Goal: Information Seeking & Learning: Compare options

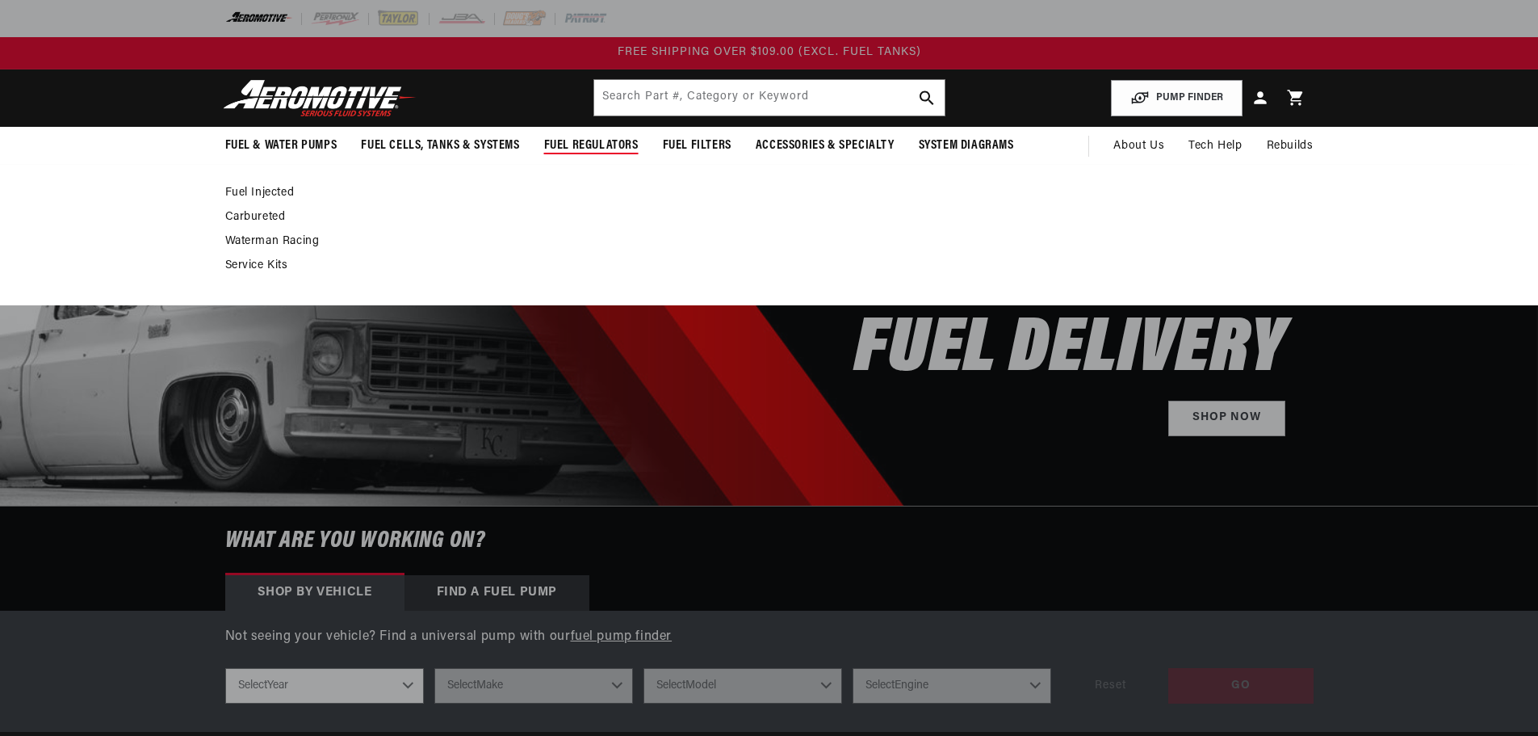
click at [281, 194] on link "Fuel Injected" at bounding box center [761, 193] width 1072 height 15
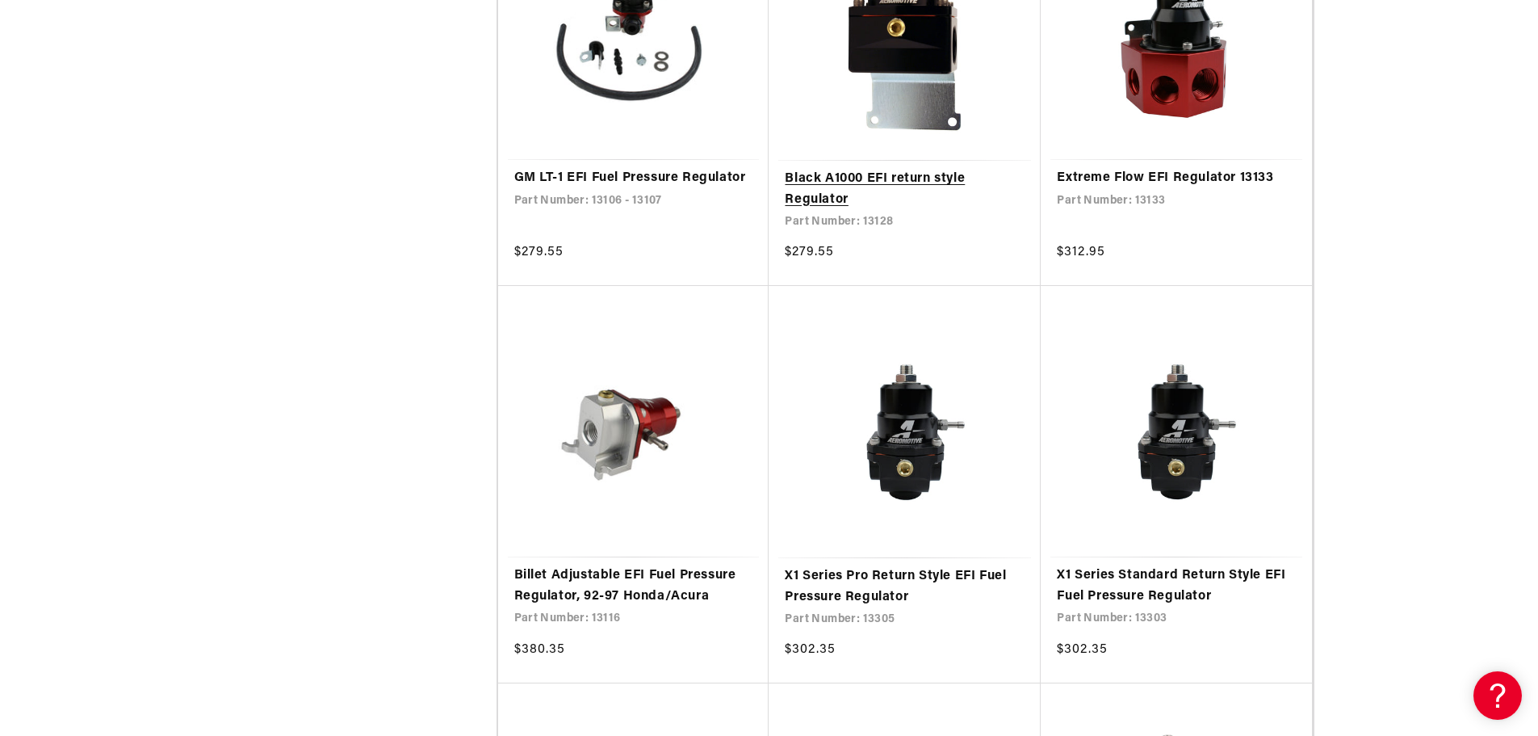
scroll to position [2584, 0]
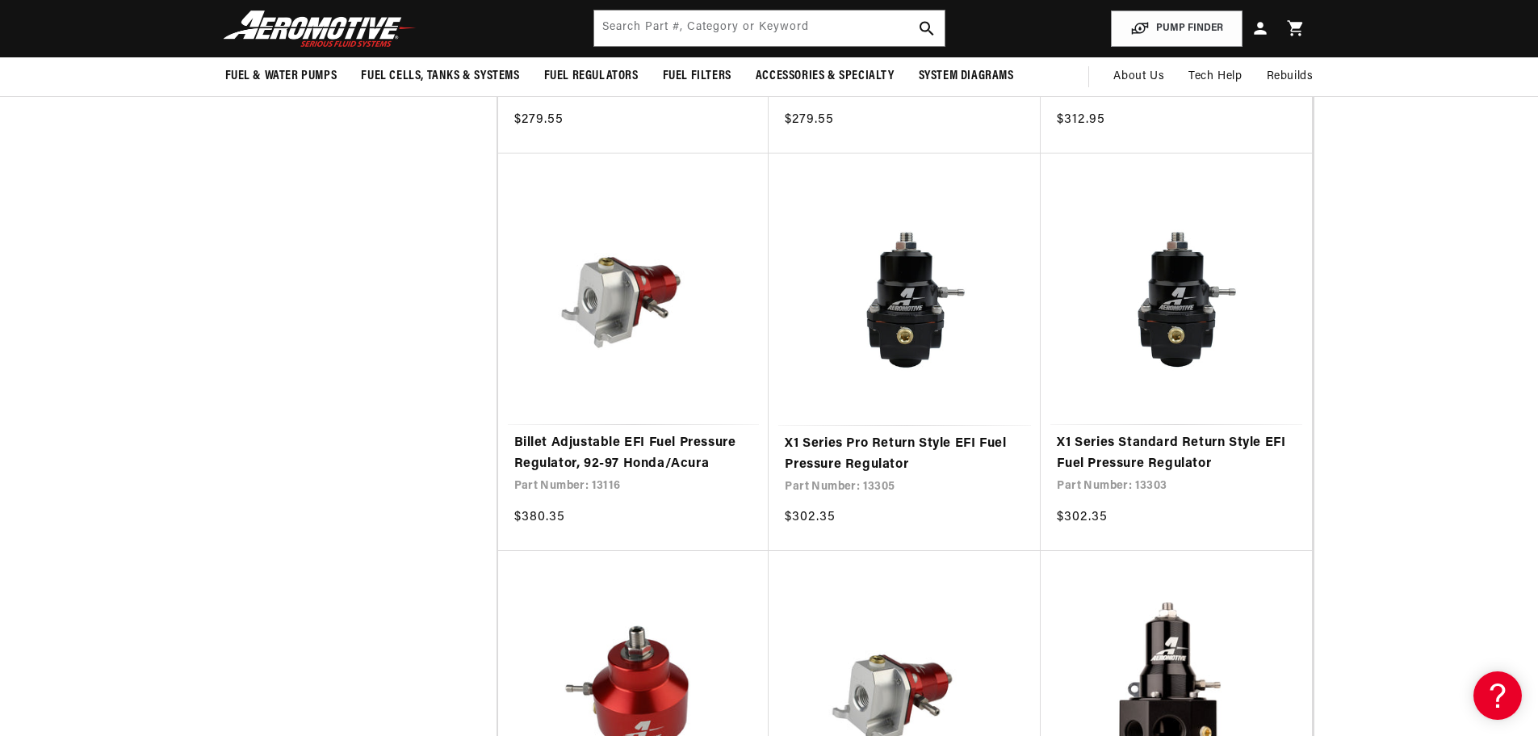
scroll to position [2665, 0]
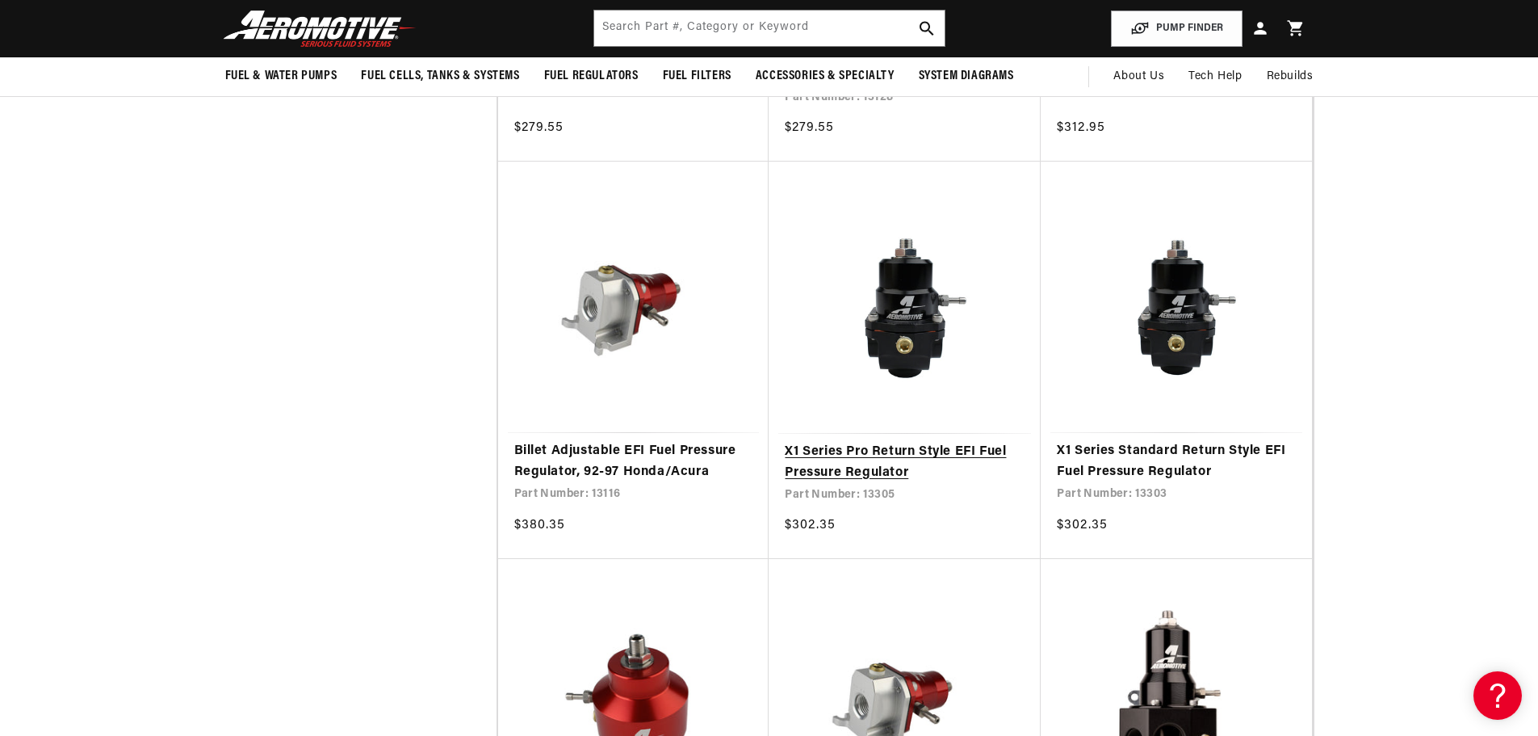
click at [901, 444] on link "X1 Series Pro Return Style EFI Fuel Pressure Regulator" at bounding box center [905, 462] width 240 height 41
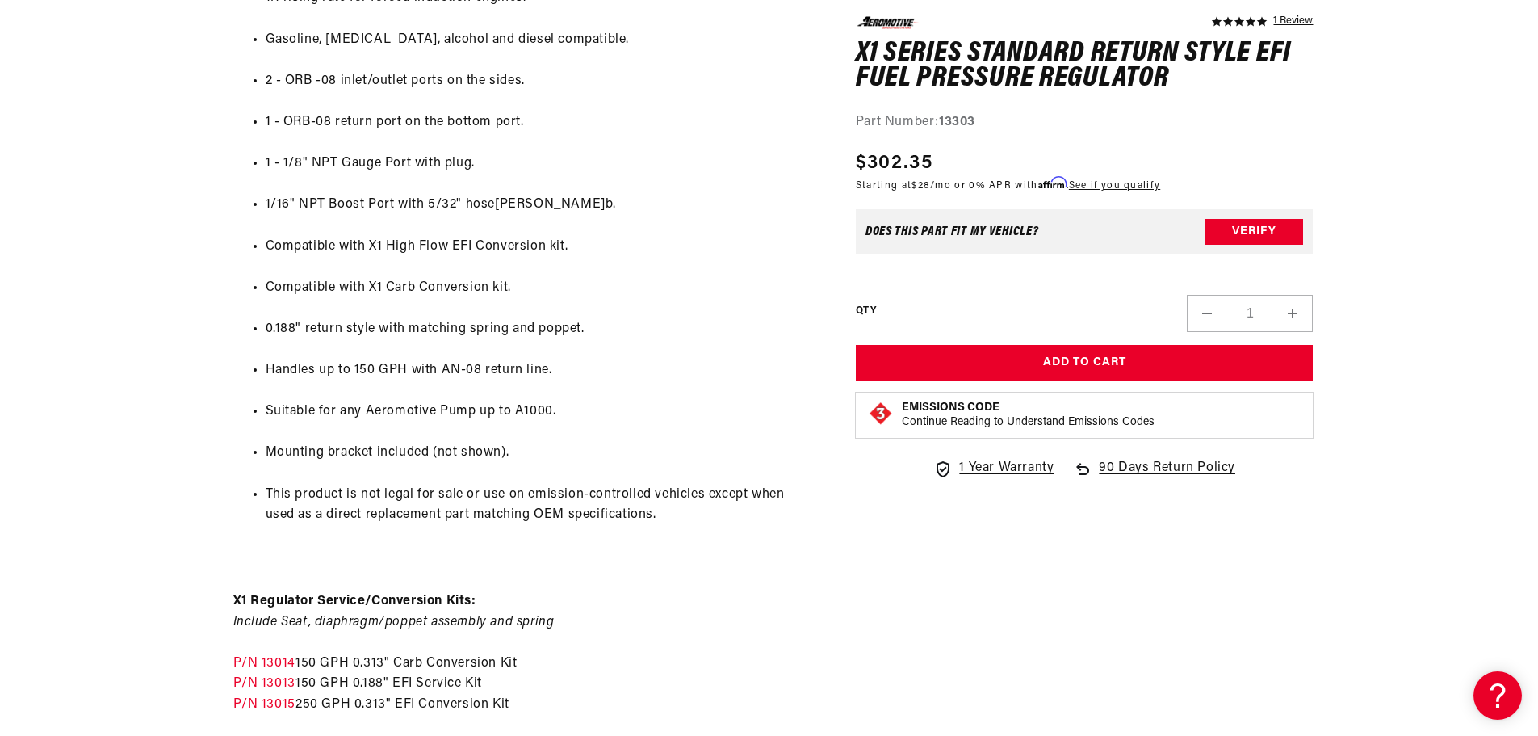
scroll to position [1050, 0]
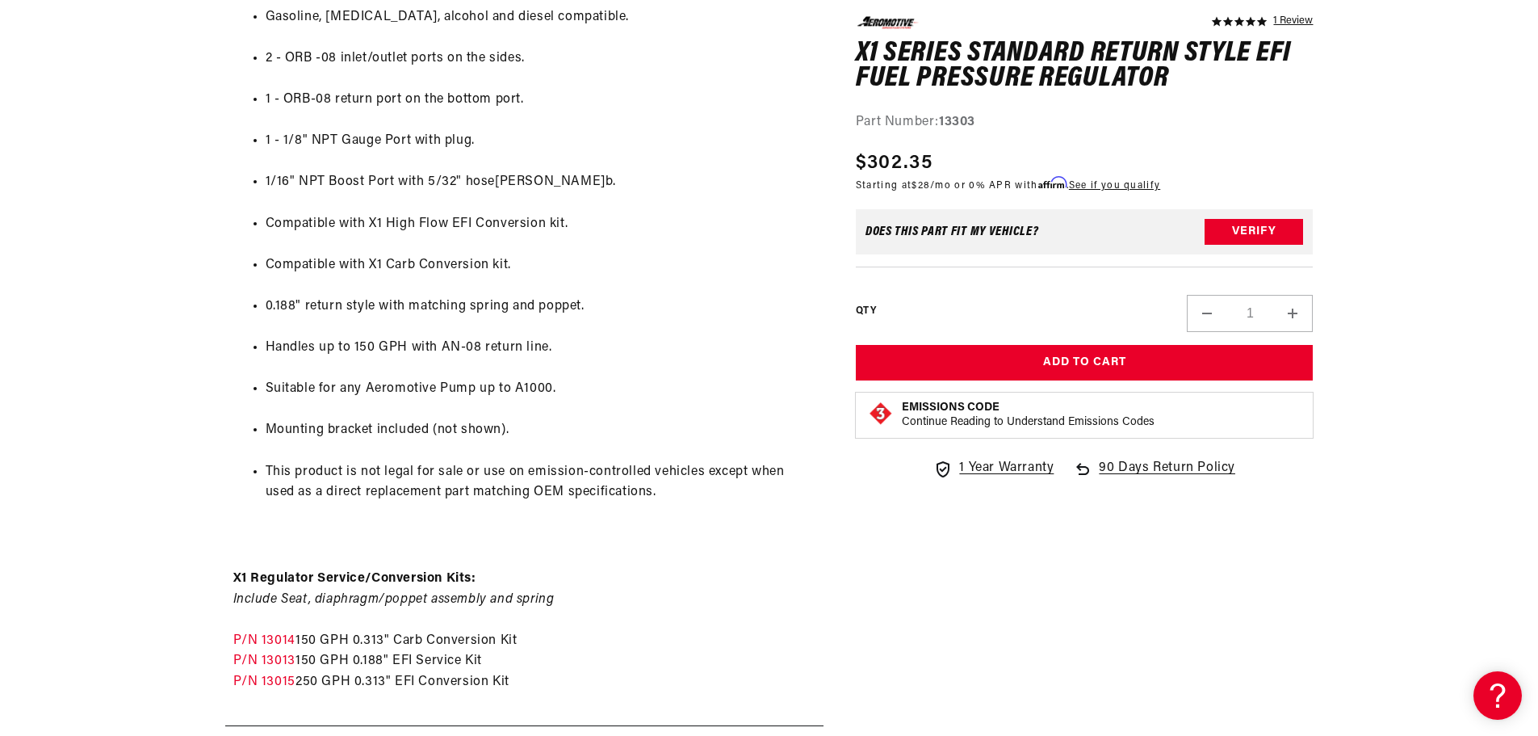
click at [522, 391] on li "Suitable for any Aeromotive Pump up to A1000." at bounding box center [541, 389] width 550 height 21
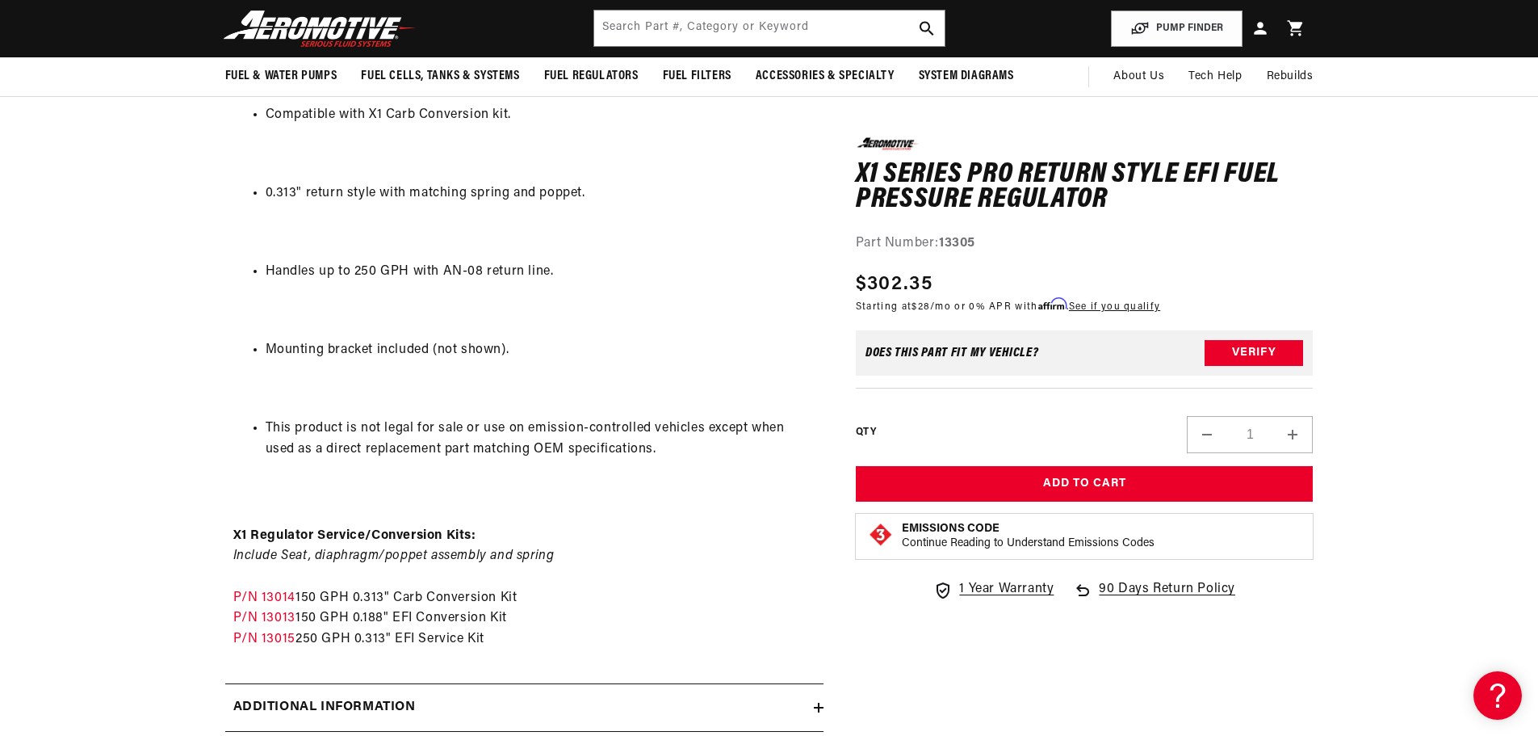
scroll to position [1131, 0]
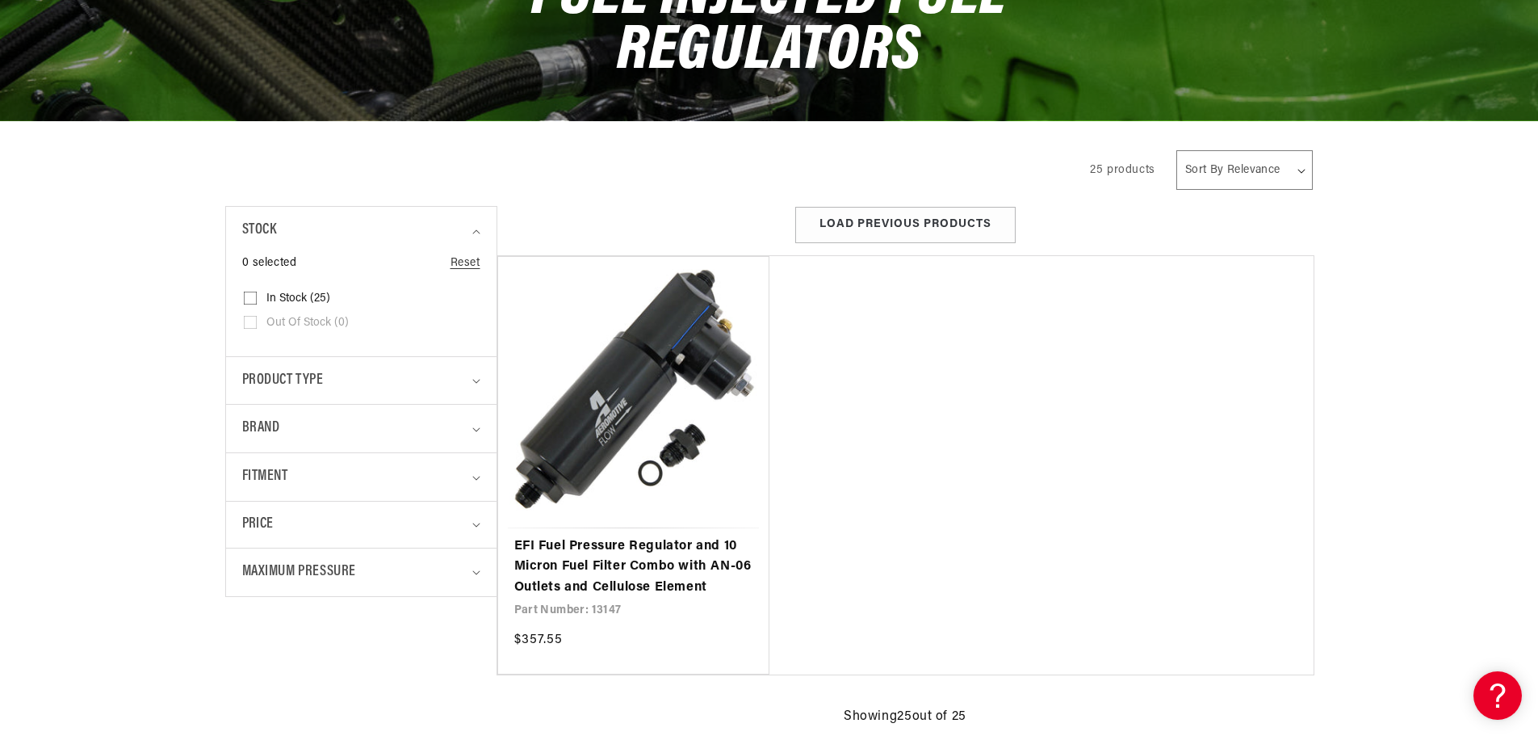
scroll to position [242, 0]
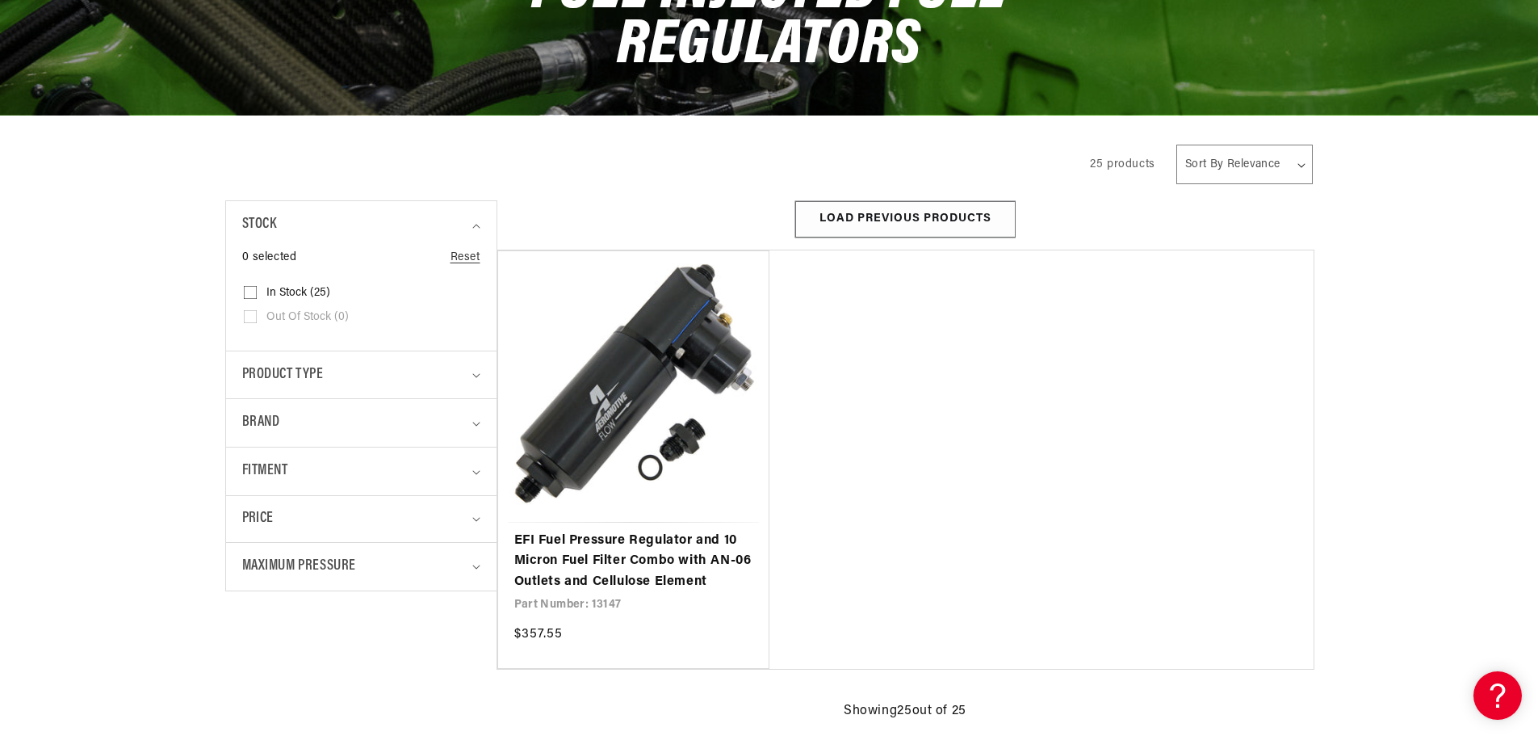
drag, startPoint x: 853, startPoint y: 199, endPoint x: 854, endPoint y: 214, distance: 14.6
click at [853, 199] on div "Filter By Filter By Filter and sort Stock 0 selected Reset In stock (25)" at bounding box center [769, 436] width 1538 height 642
click at [854, 220] on button "Load Previous Products" at bounding box center [905, 219] width 220 height 36
click at [945, 210] on button "Load Previous Products" at bounding box center [905, 219] width 220 height 36
click at [955, 224] on button "Load Previous Products" at bounding box center [905, 219] width 220 height 36
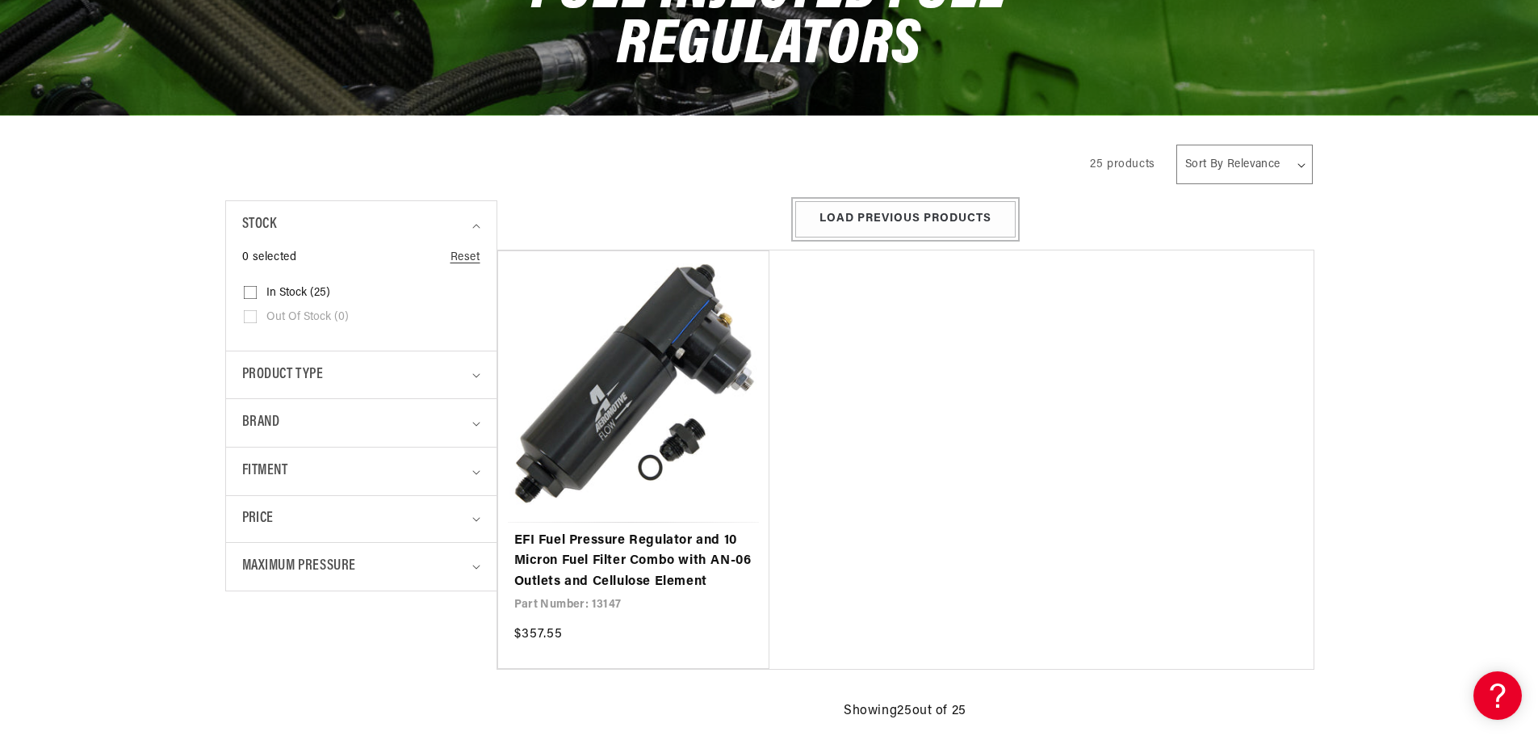
scroll to position [0, 0]
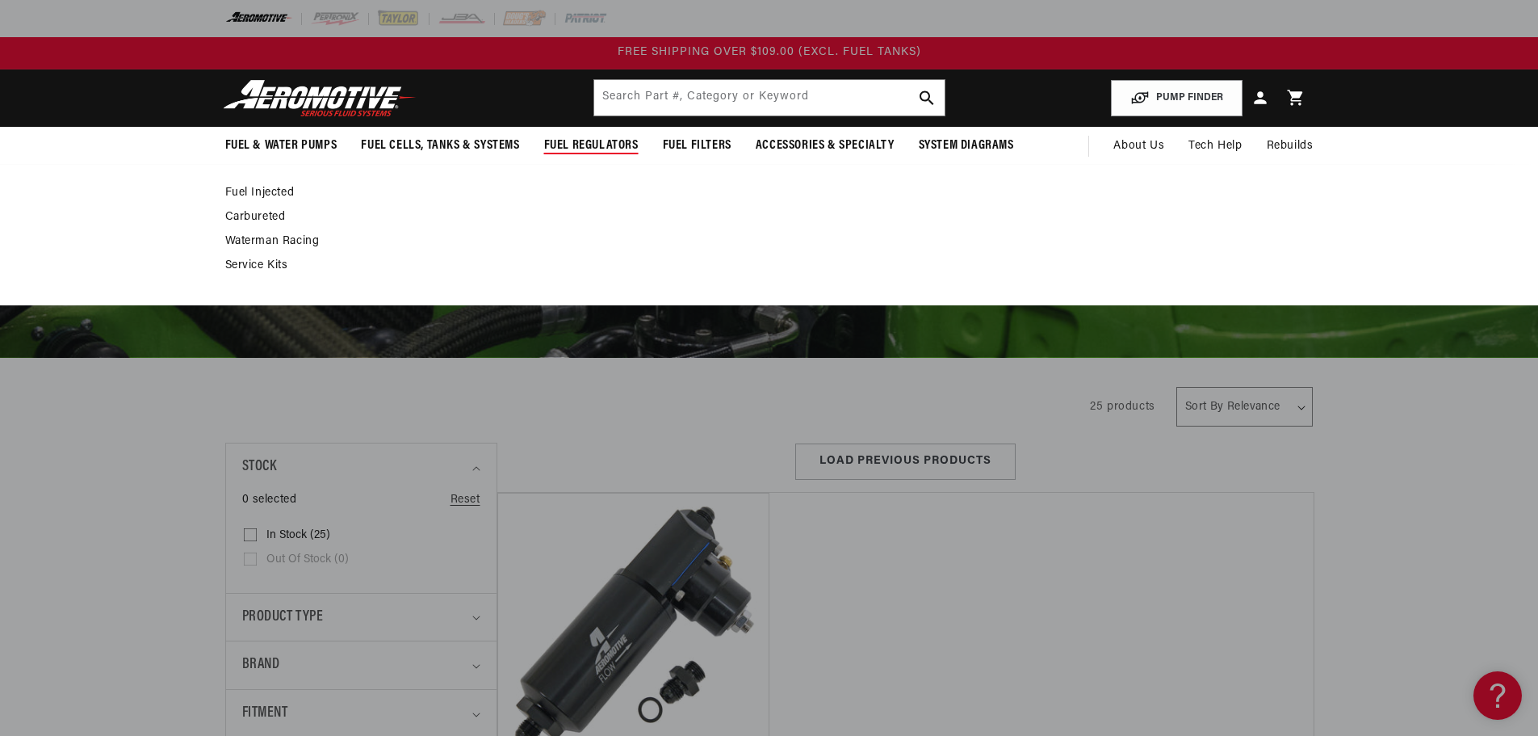
click at [614, 145] on span "Fuel Regulators" at bounding box center [591, 145] width 94 height 17
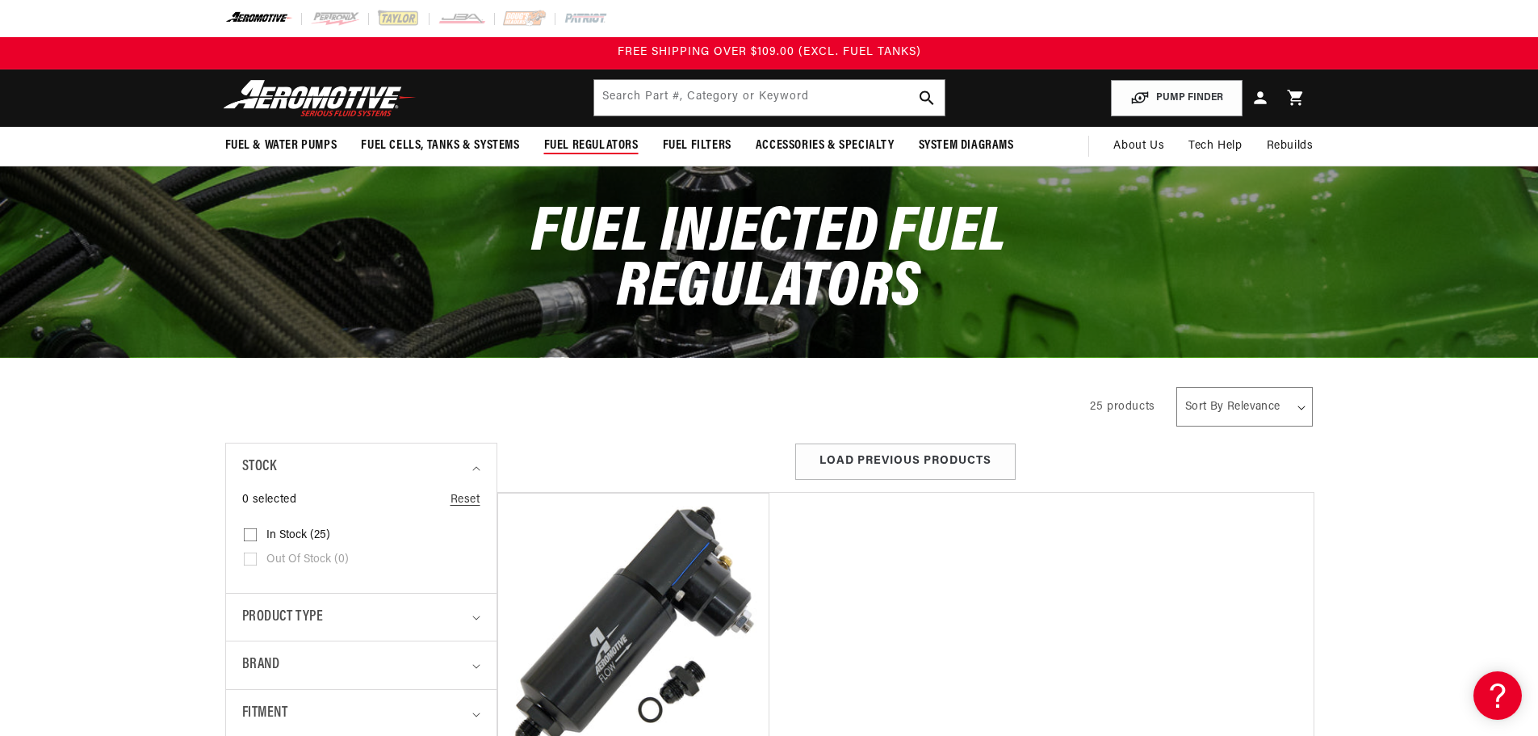
click at [614, 145] on span "Fuel Regulators" at bounding box center [591, 145] width 94 height 17
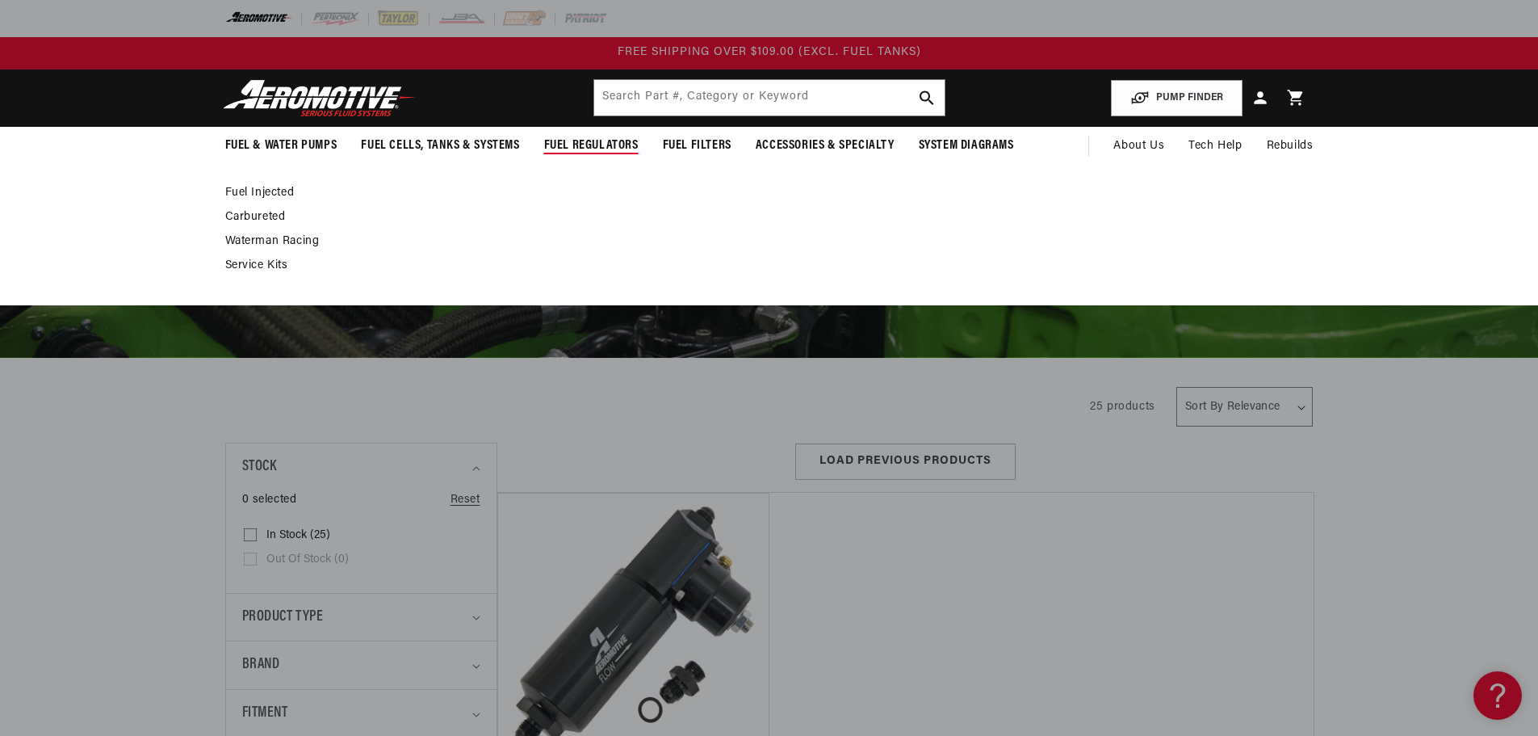
click at [604, 156] on summary "Fuel Regulators" at bounding box center [591, 146] width 119 height 38
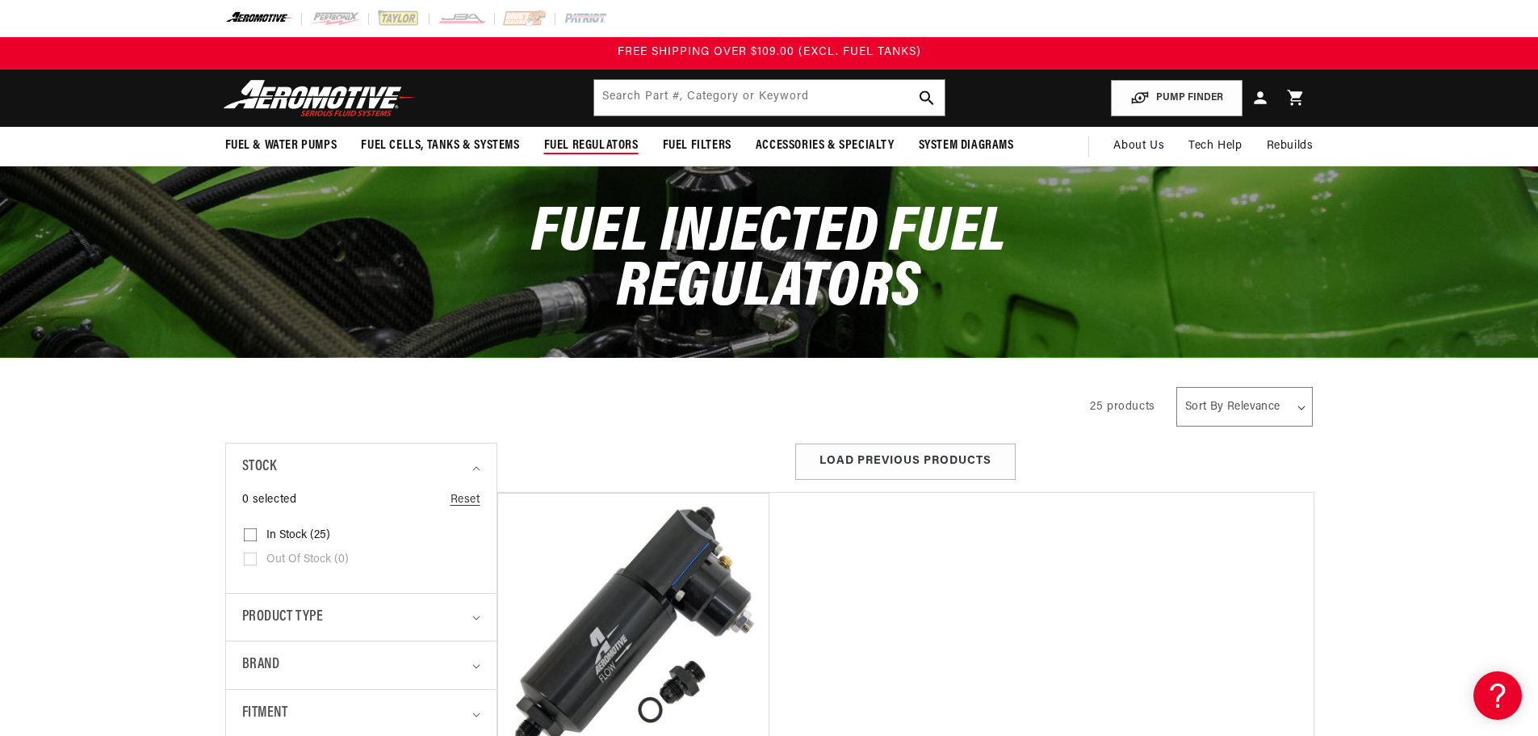
click at [604, 150] on span "Fuel Regulators" at bounding box center [591, 145] width 94 height 17
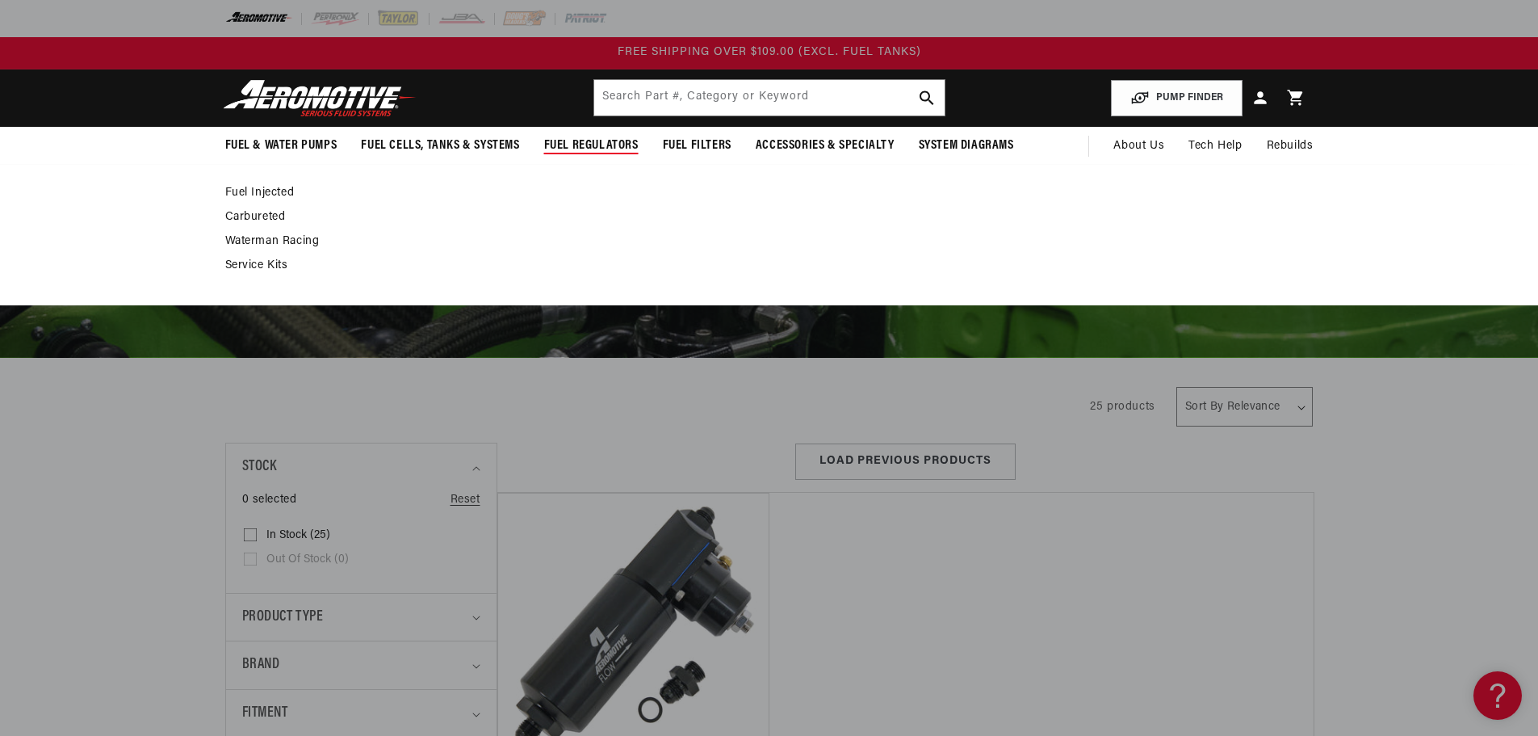
click at [288, 188] on link "Fuel Injected" at bounding box center [761, 193] width 1072 height 15
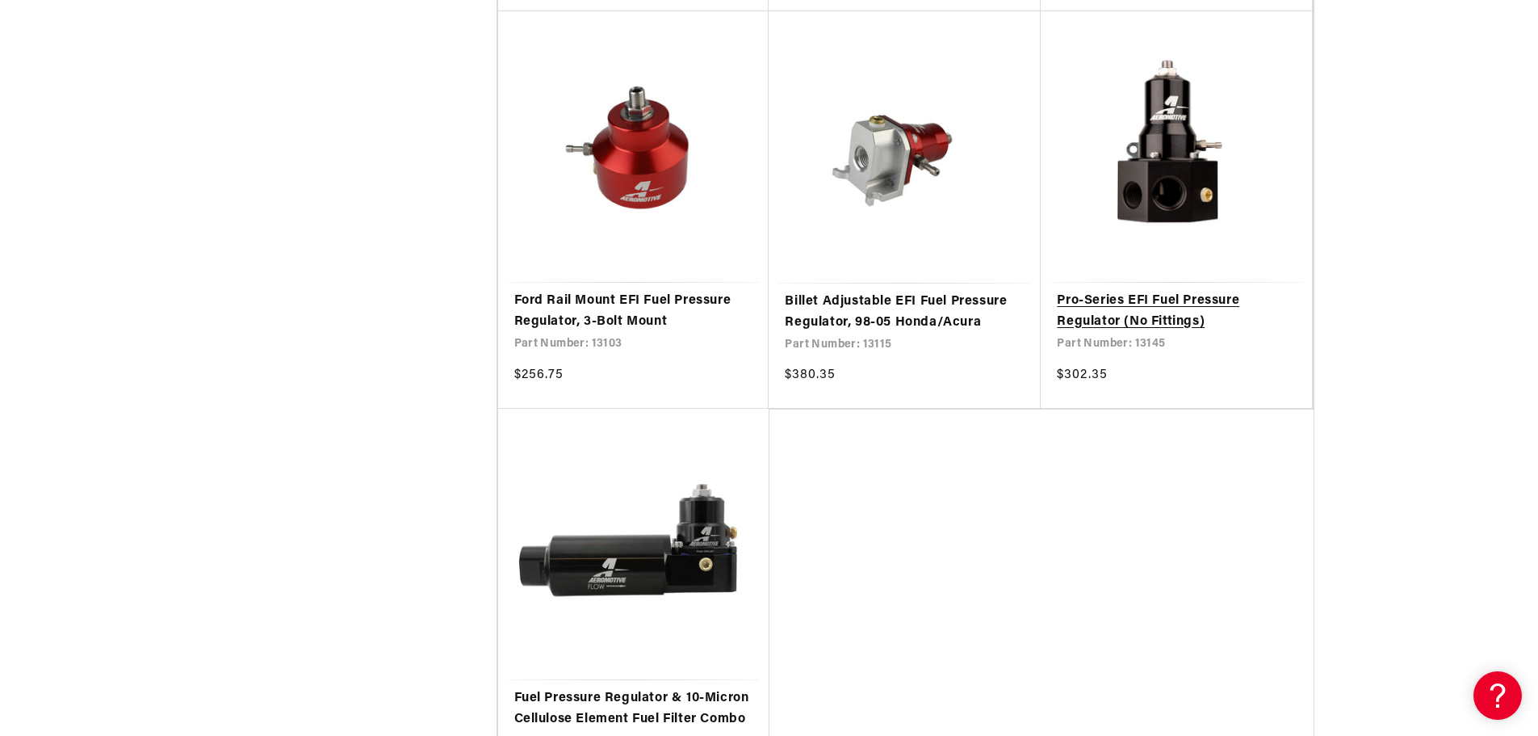
scroll to position [3230, 0]
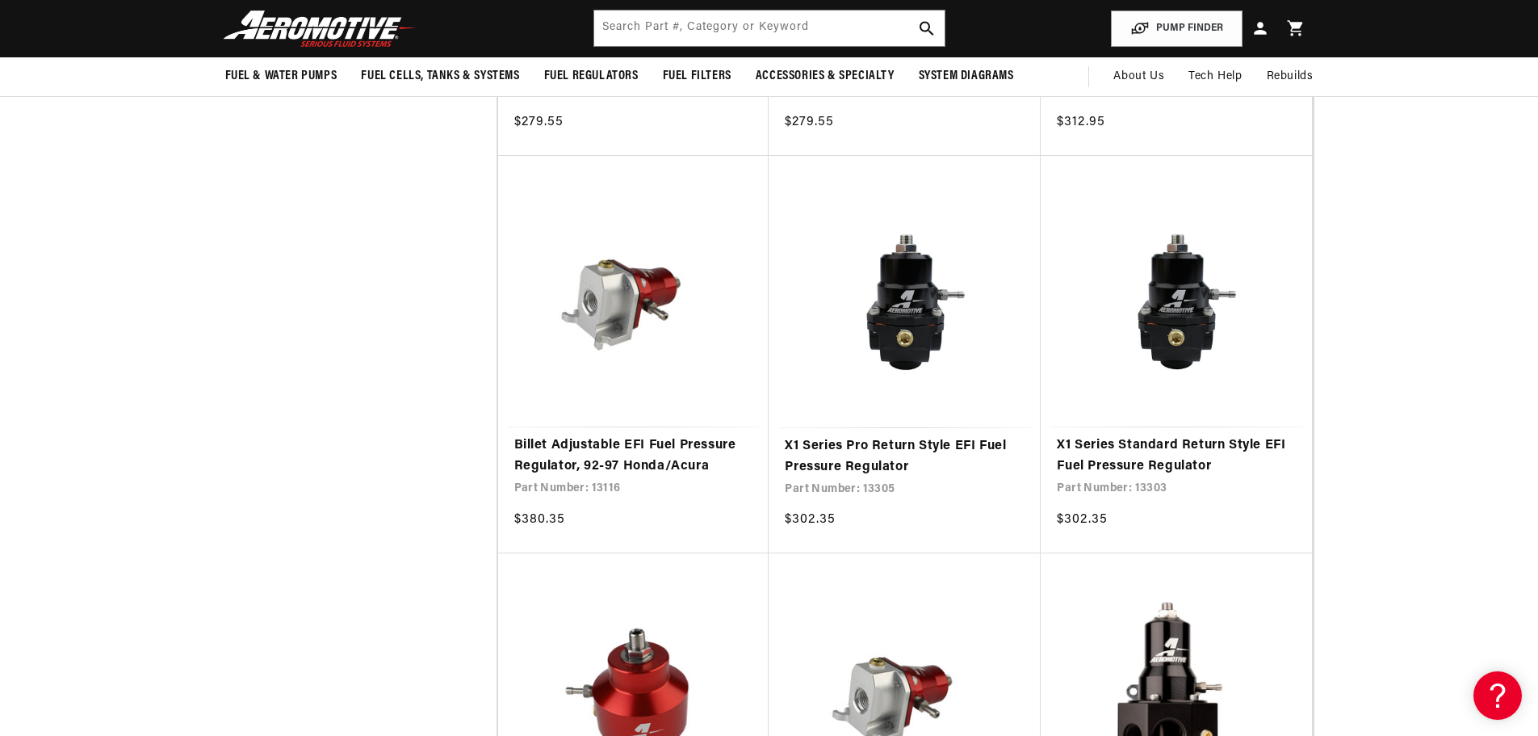
scroll to position [2665, 0]
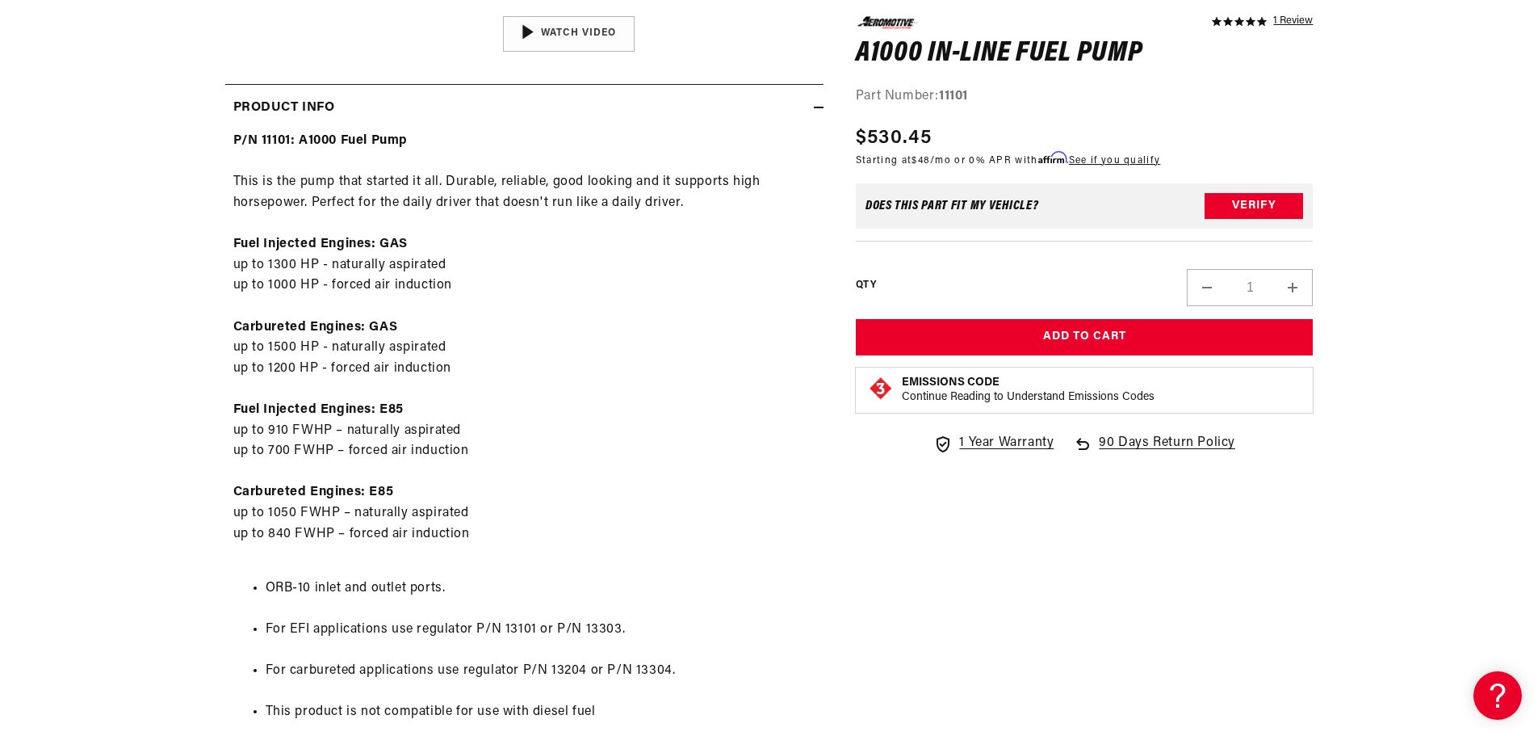
scroll to position [808, 0]
